Goal: Navigation & Orientation: Find specific page/section

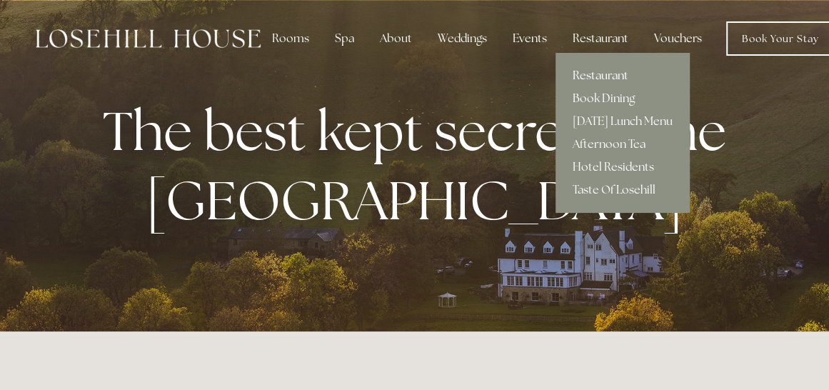
click at [602, 73] on link "Restaurant" at bounding box center [622, 75] width 134 height 23
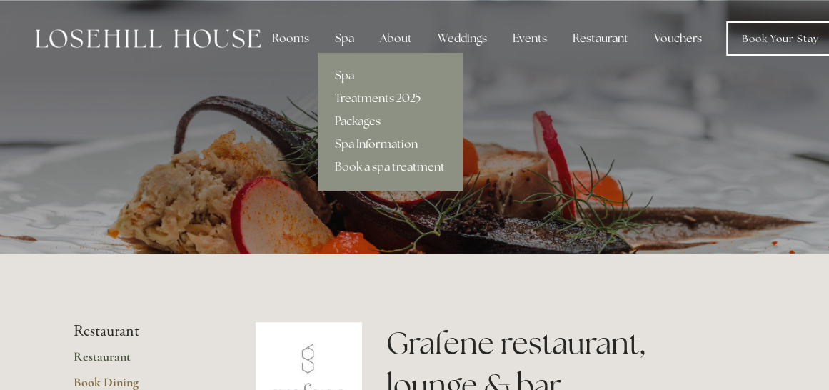
click at [343, 77] on link "Spa" at bounding box center [390, 75] width 144 height 23
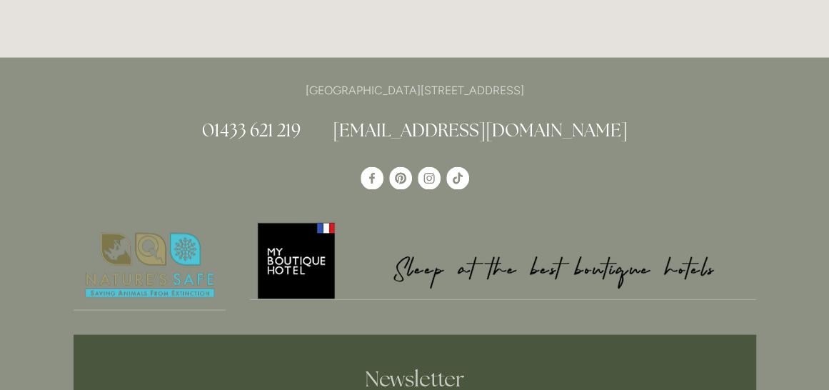
scroll to position [1605, 0]
